Goal: Task Accomplishment & Management: Use online tool/utility

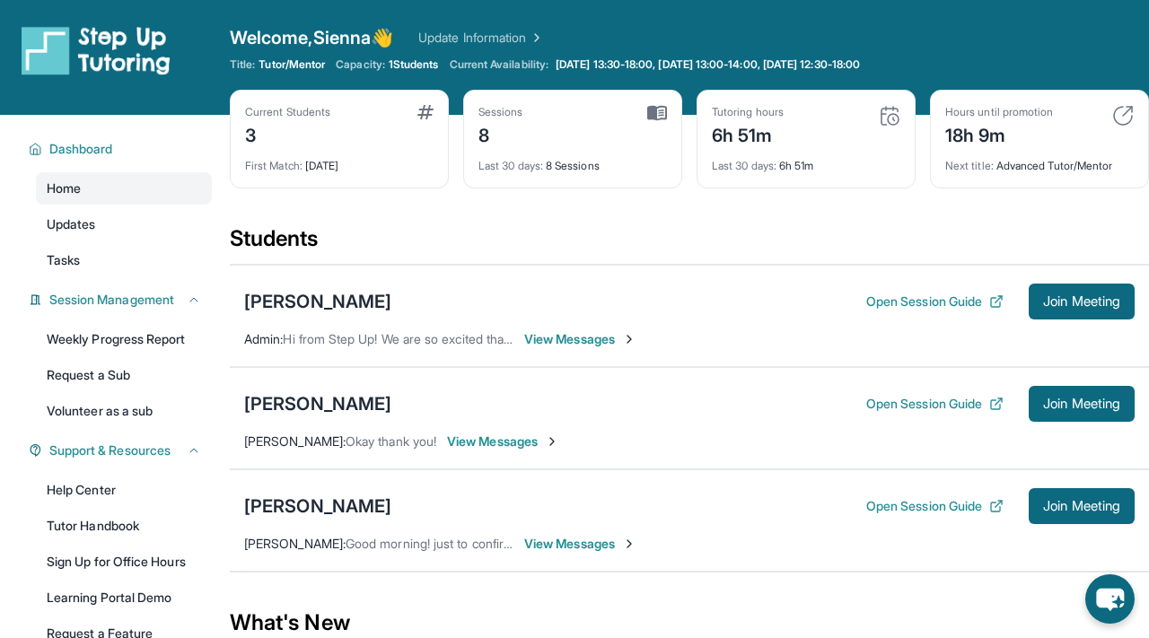
scroll to position [66, 0]
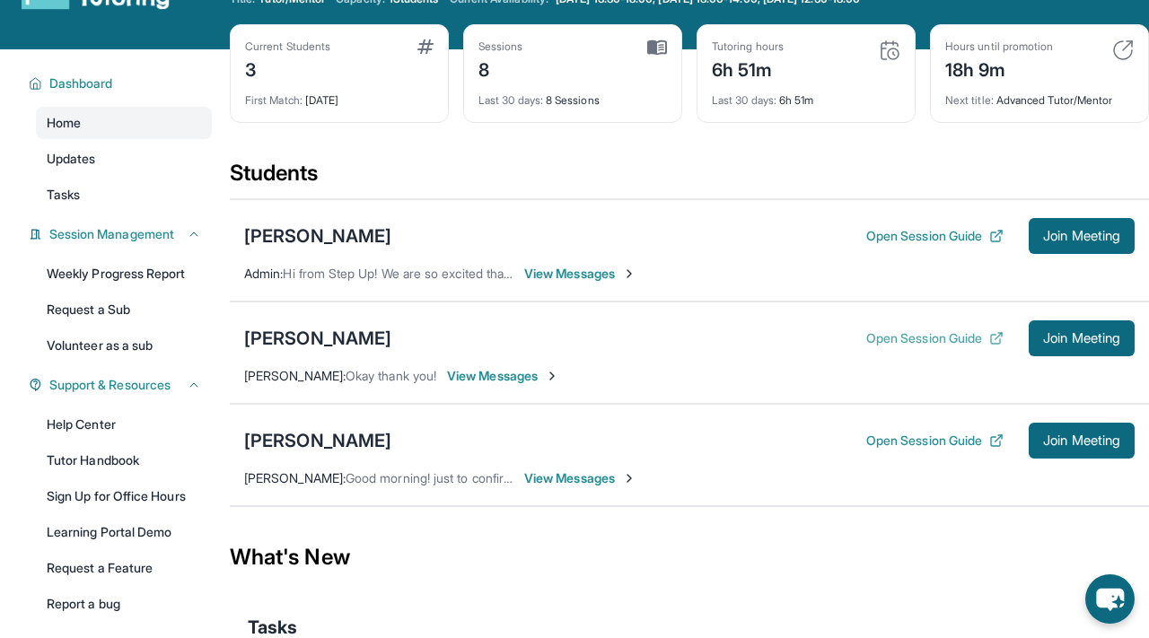
click at [925, 335] on button "Open Session Guide" at bounding box center [934, 338] width 137 height 18
click at [945, 444] on button "Open Session Guide" at bounding box center [934, 441] width 137 height 18
click at [950, 449] on button "Open Session Guide" at bounding box center [934, 441] width 137 height 18
